Goal: Communication & Community: Share content

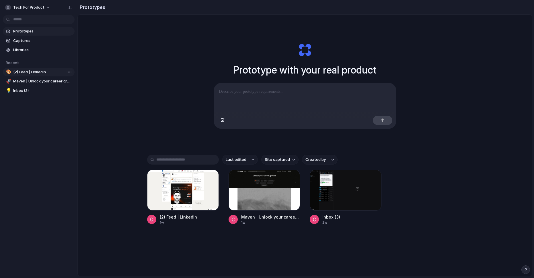
click at [47, 73] on span "(2) Feed | LinkedIn" at bounding box center [42, 72] width 59 height 6
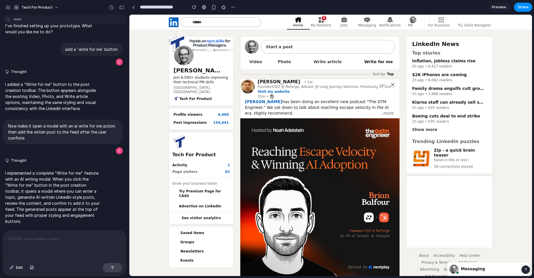
click at [380, 61] on span "Write for me" at bounding box center [378, 62] width 29 height 8
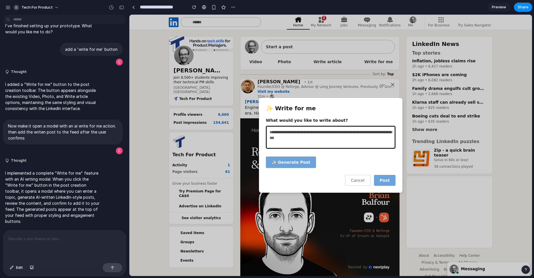
click at [320, 126] on textarea at bounding box center [331, 137] width 130 height 23
click at [319, 129] on textarea at bounding box center [331, 137] width 130 height 23
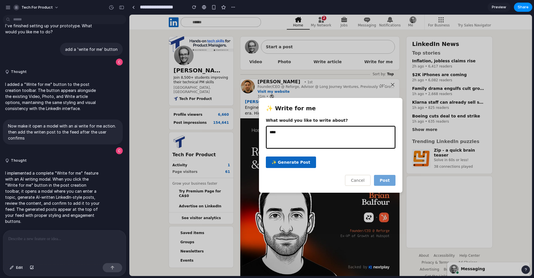
type textarea "****"
click at [299, 158] on button "✨ Generate Post" at bounding box center [291, 161] width 50 height 11
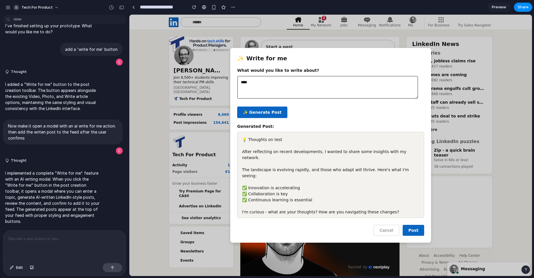
click at [412, 232] on span "Post" at bounding box center [414, 230] width 10 height 5
